Goal: Information Seeking & Learning: Learn about a topic

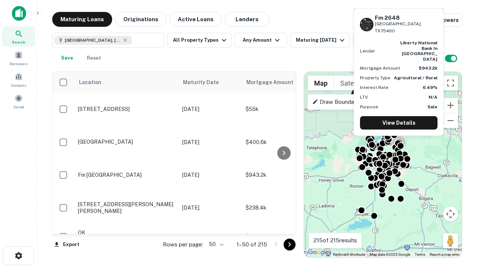
click at [289, 245] on icon "Go to next page" at bounding box center [289, 244] width 9 height 9
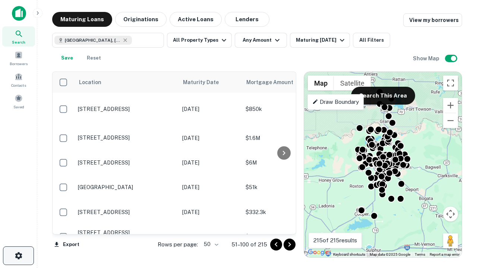
click at [18, 256] on icon "button" at bounding box center [18, 256] width 9 height 9
